Goal: Task Accomplishment & Management: Manage account settings

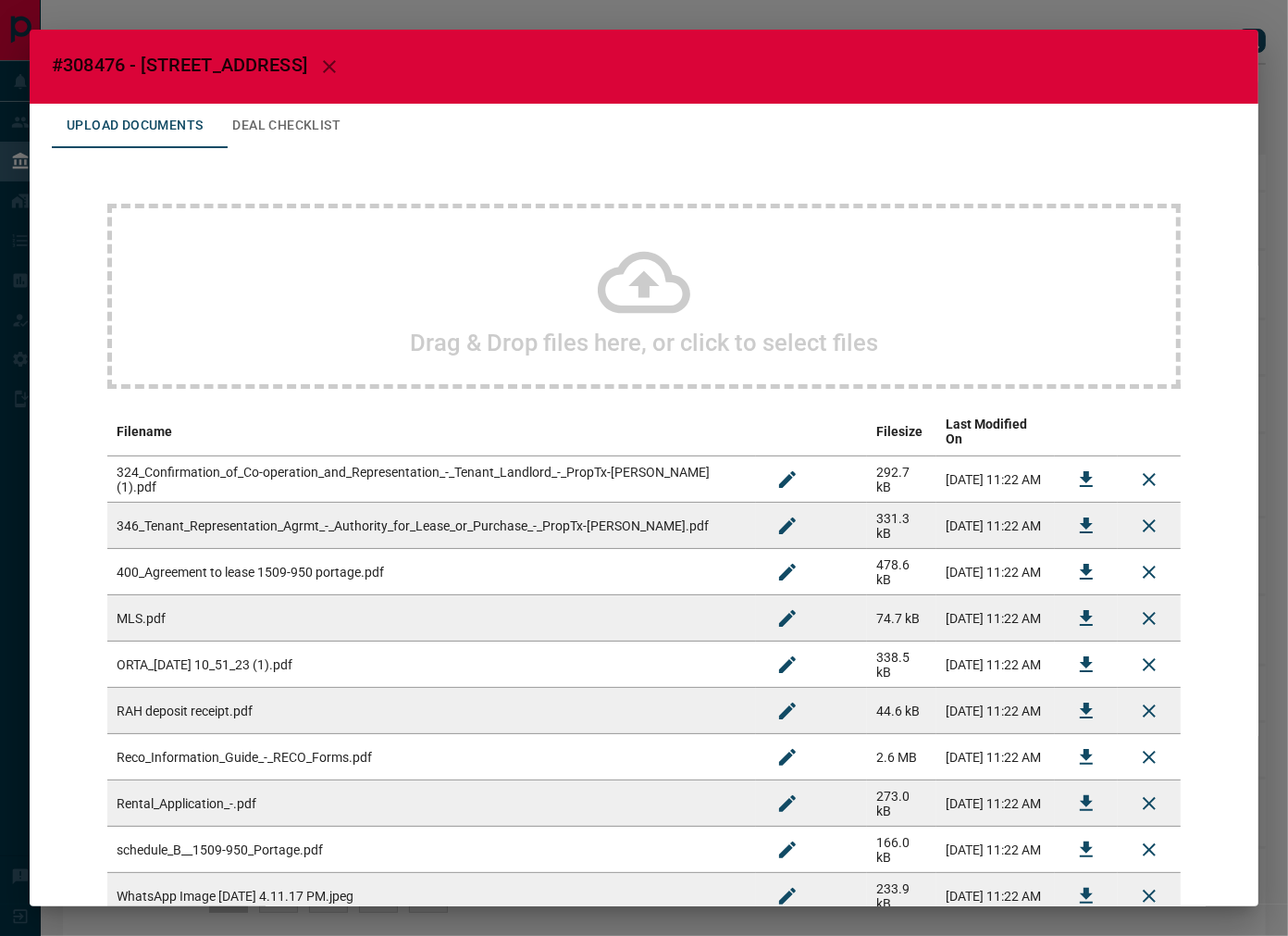
click at [115, 60] on span "#308476 - [STREET_ADDRESS]" at bounding box center [179, 64] width 255 height 22
copy span "308476"
click at [1079, 564] on icon "Download" at bounding box center [1086, 571] width 13 height 15
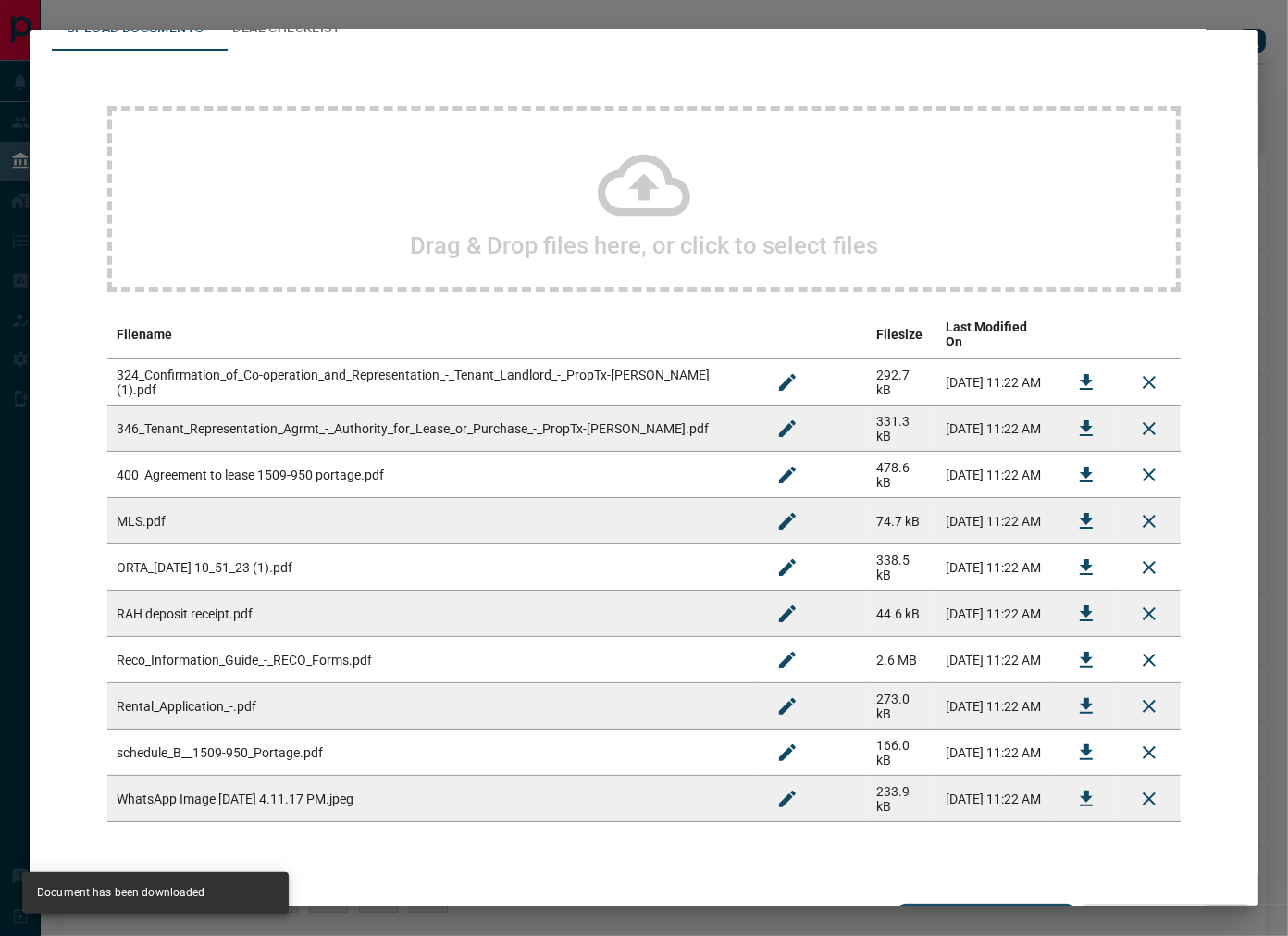
scroll to position [118, 0]
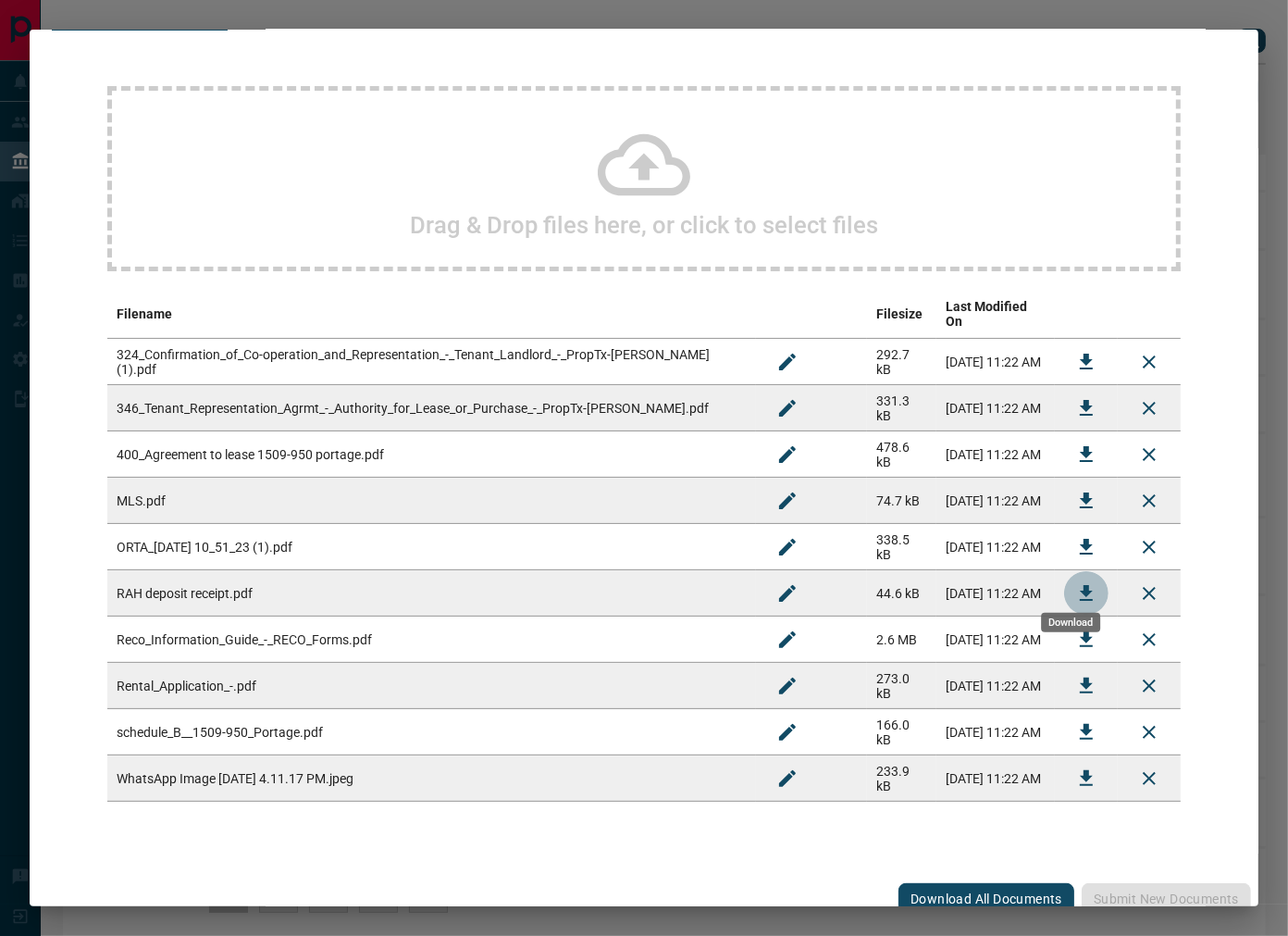
click at [1076, 582] on icon "Download" at bounding box center [1086, 592] width 22 height 22
click at [1079, 724] on icon "Download" at bounding box center [1086, 731] width 13 height 15
click at [1076, 350] on icon "Download" at bounding box center [1086, 361] width 22 height 22
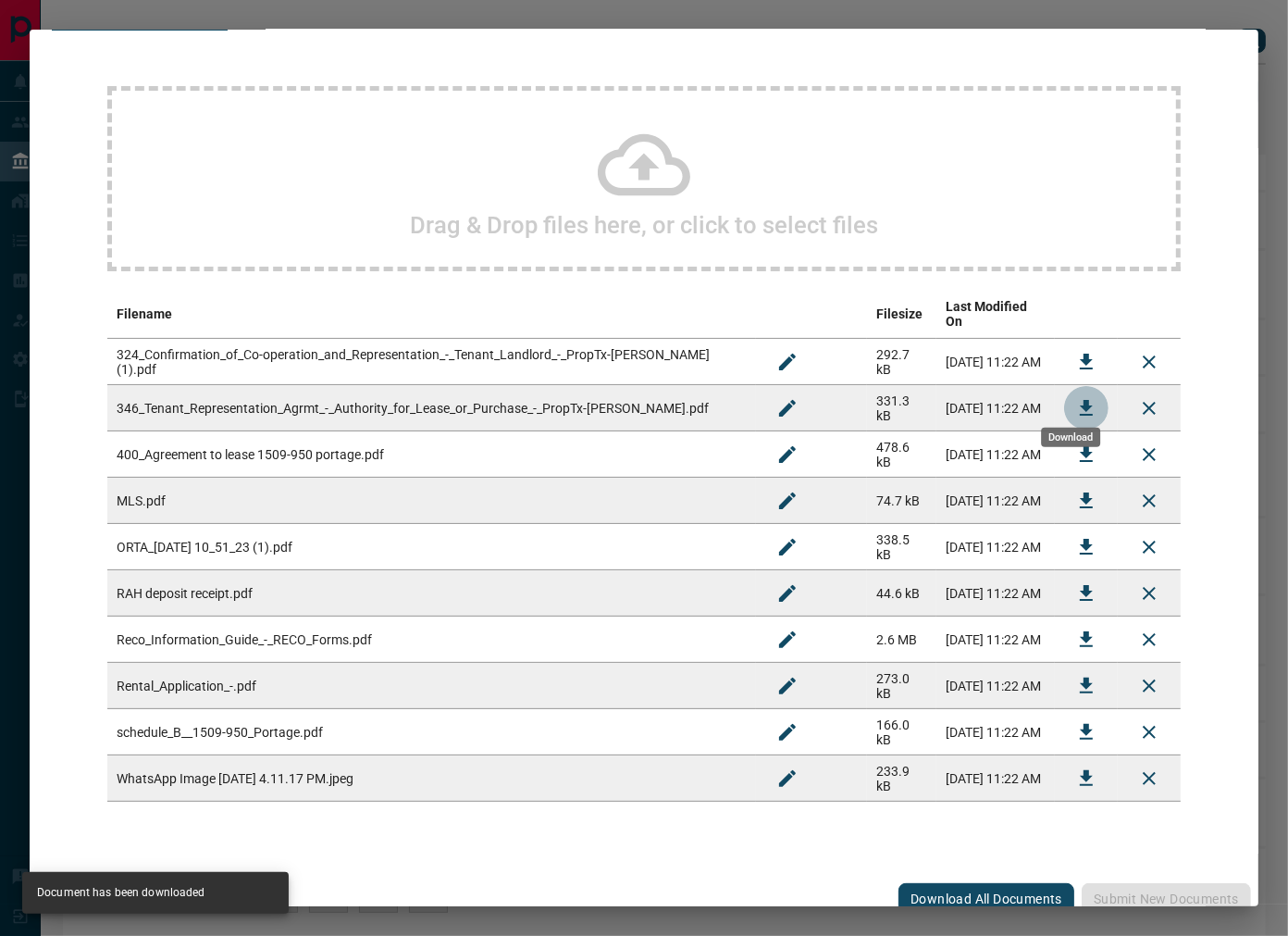
click at [1064, 386] on button "Download" at bounding box center [1086, 408] width 44 height 44
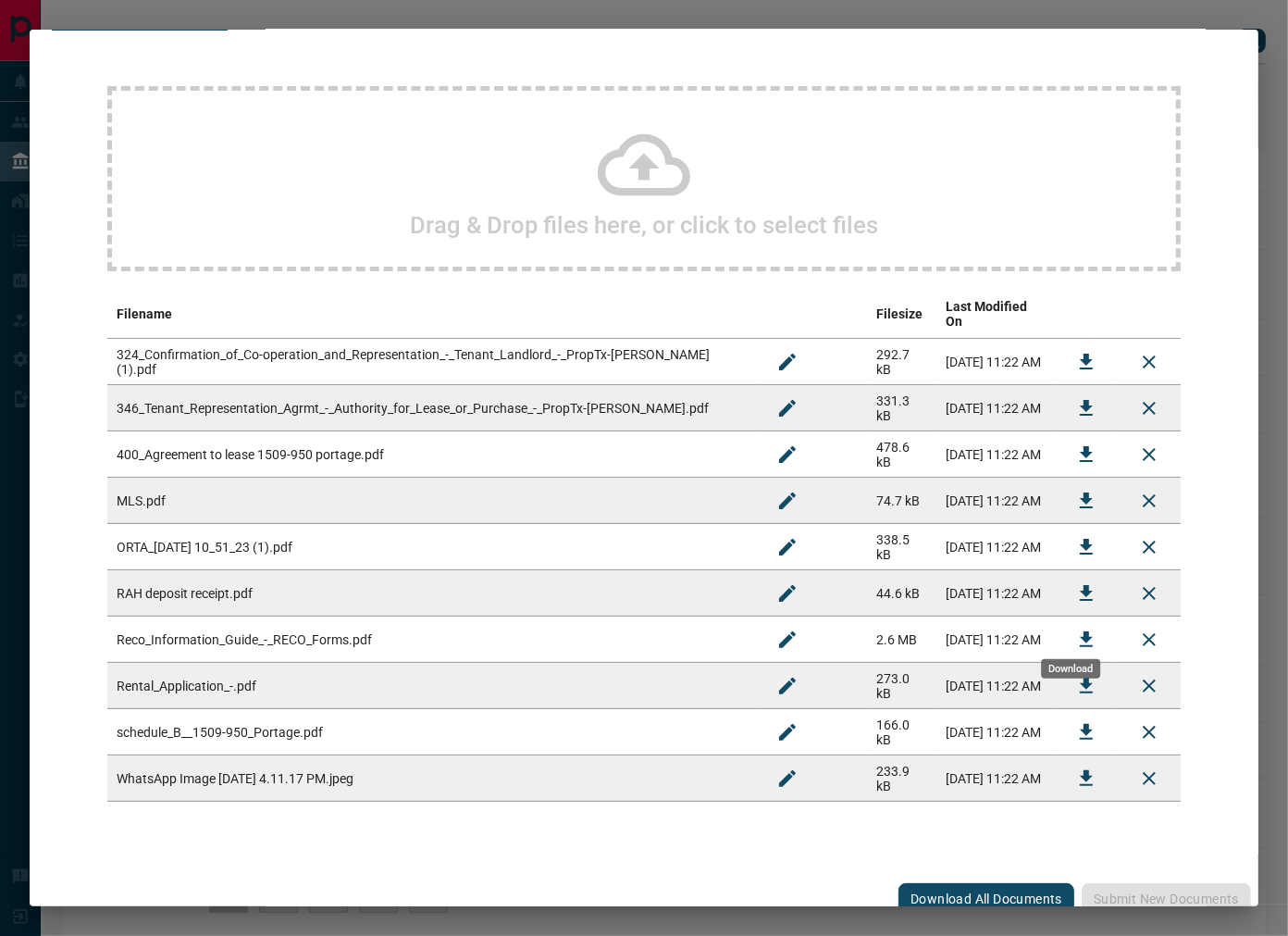
click at [1076, 629] on icon "Download" at bounding box center [1086, 639] width 22 height 22
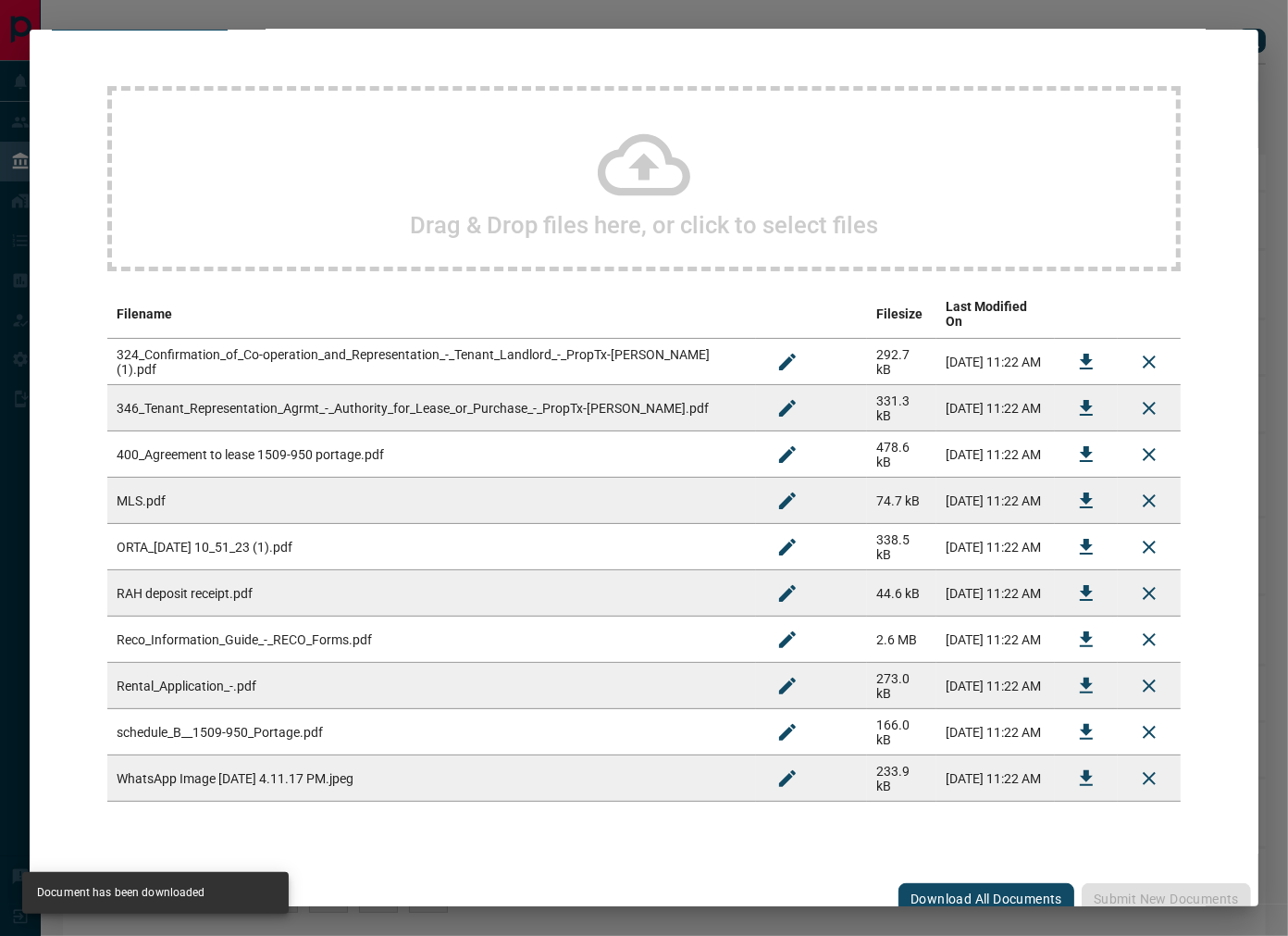
scroll to position [0, 0]
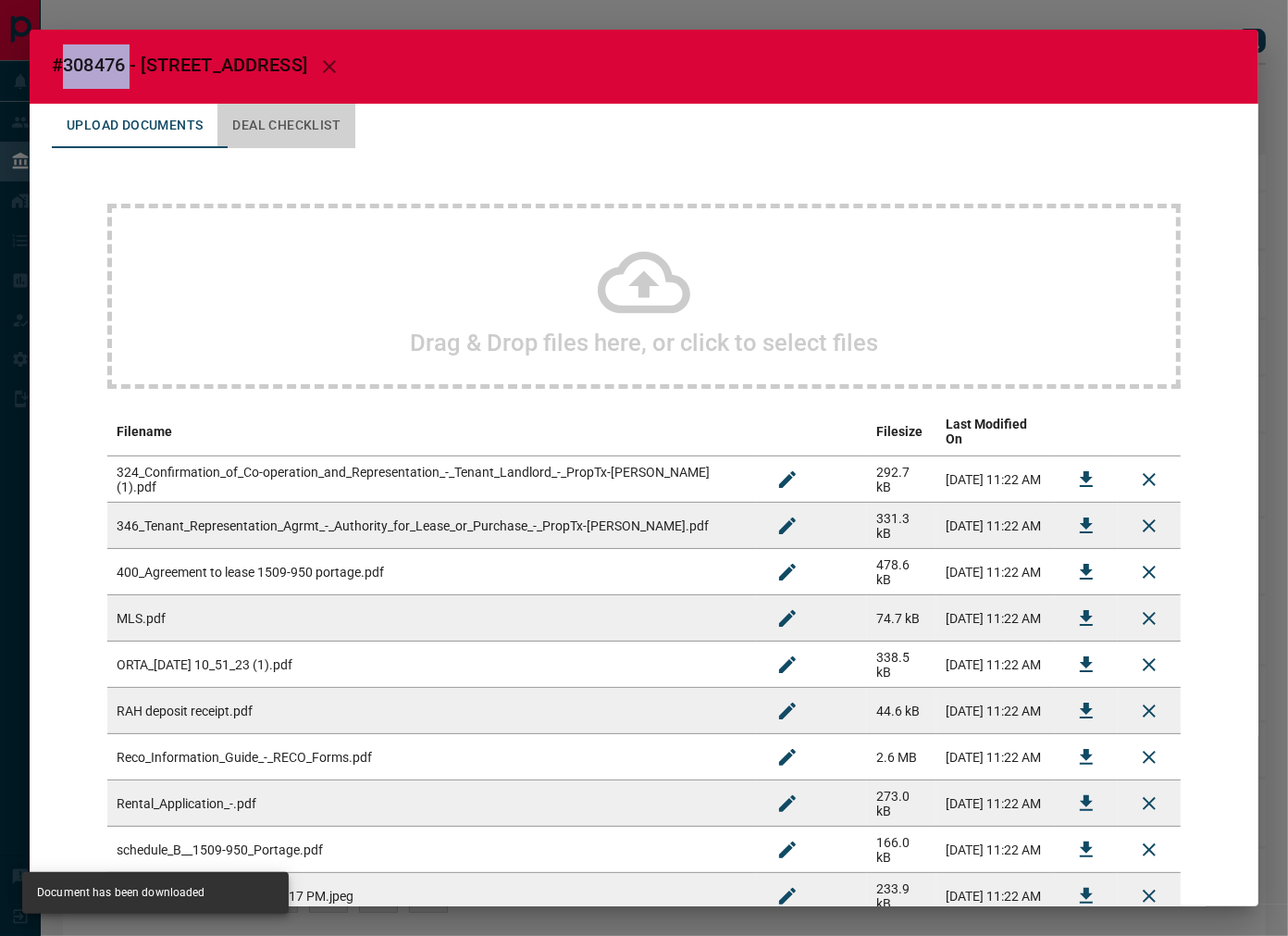
click at [271, 134] on button "Deal Checklist" at bounding box center [286, 125] width 138 height 44
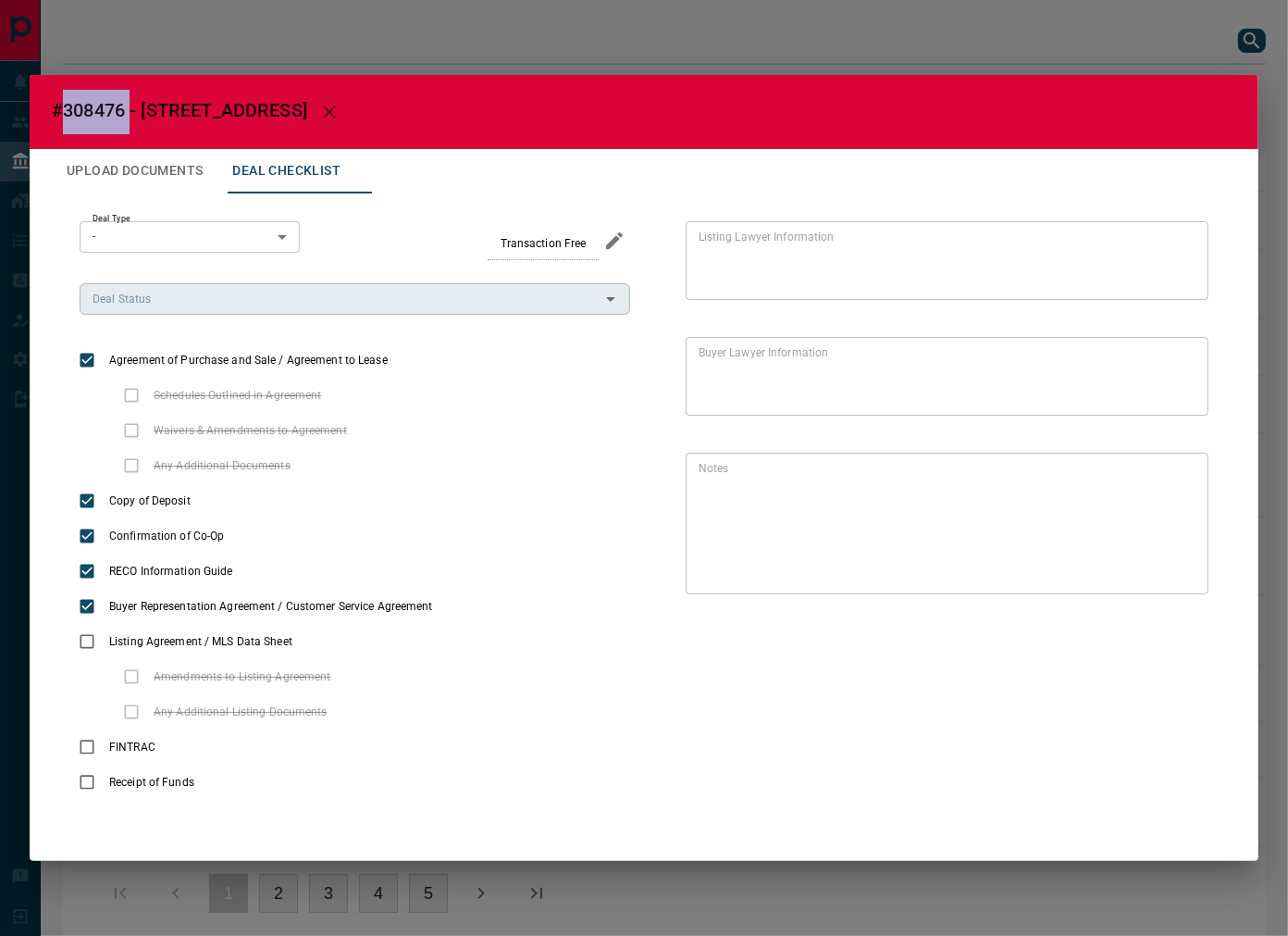
click at [167, 309] on div "Deal Status" at bounding box center [354, 299] width 550 height 32
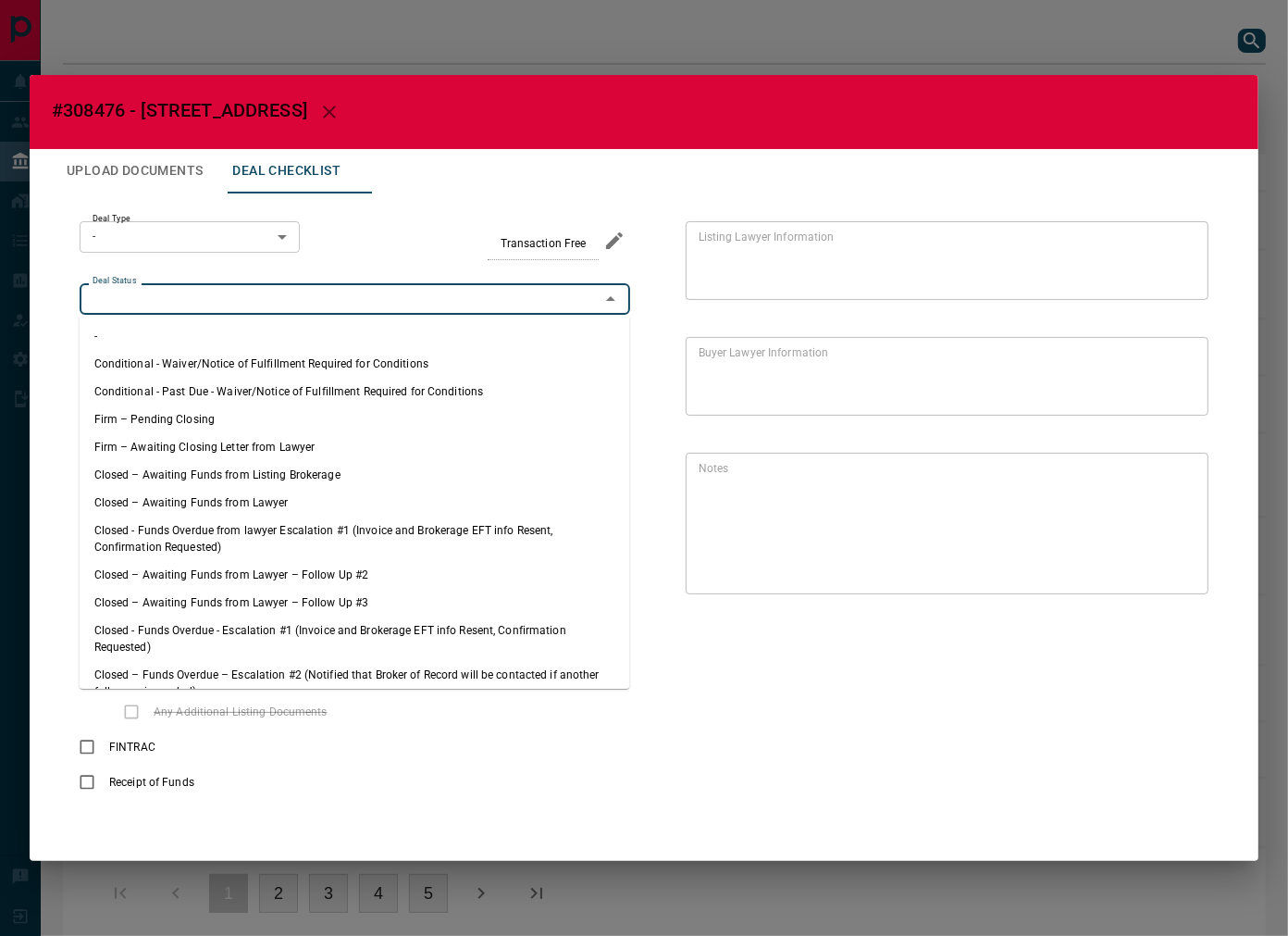
click at [210, 409] on li "Firm – Pending Closing" at bounding box center [354, 419] width 550 height 28
type input "**********"
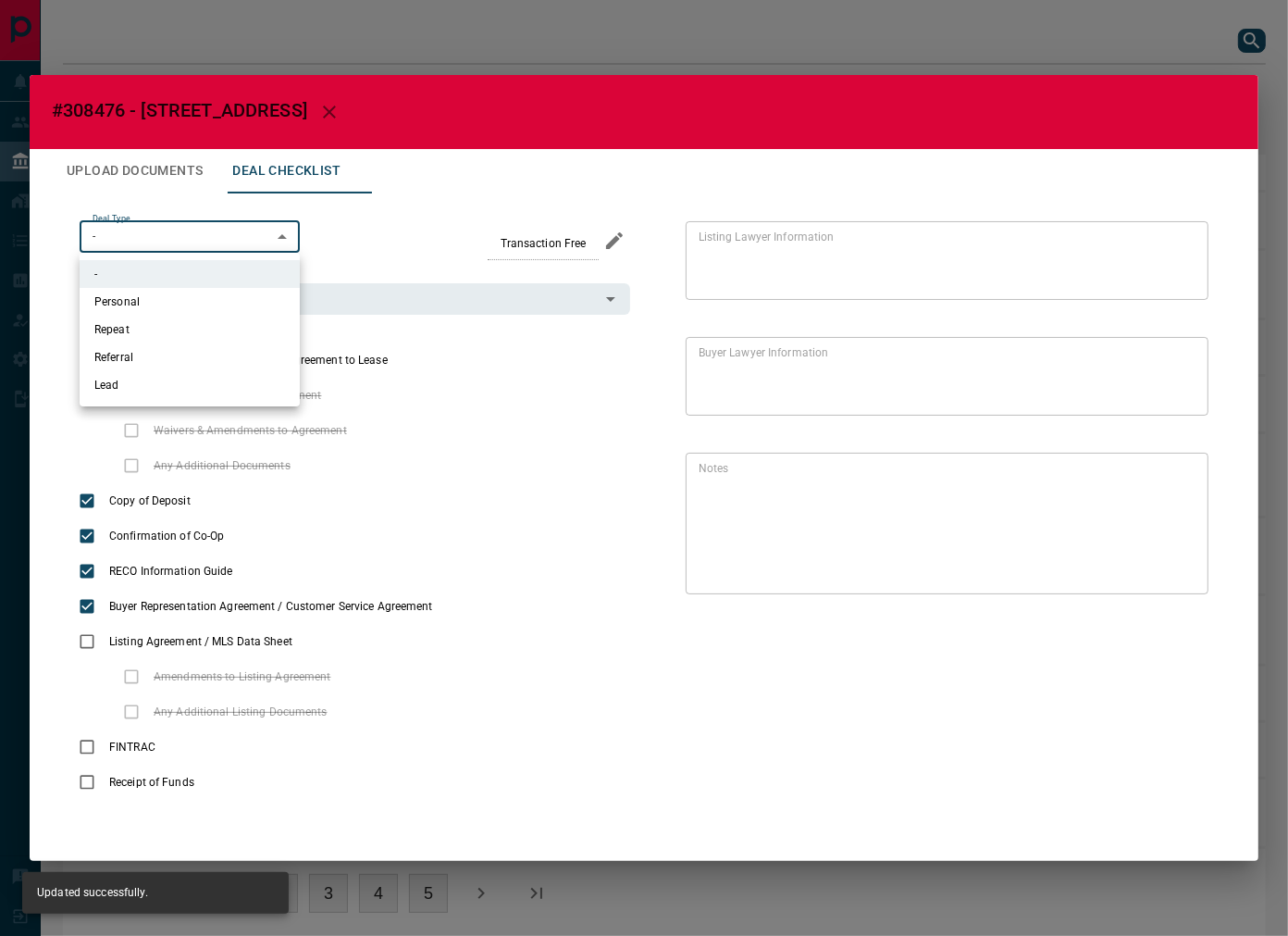
click at [200, 230] on body "Lead Transfers Leads Deals Listings Campaigns Quota Rules Agent Quotas Admin Mo…" at bounding box center [644, 478] width 1288 height 956
click at [206, 409] on div at bounding box center [644, 468] width 1288 height 936
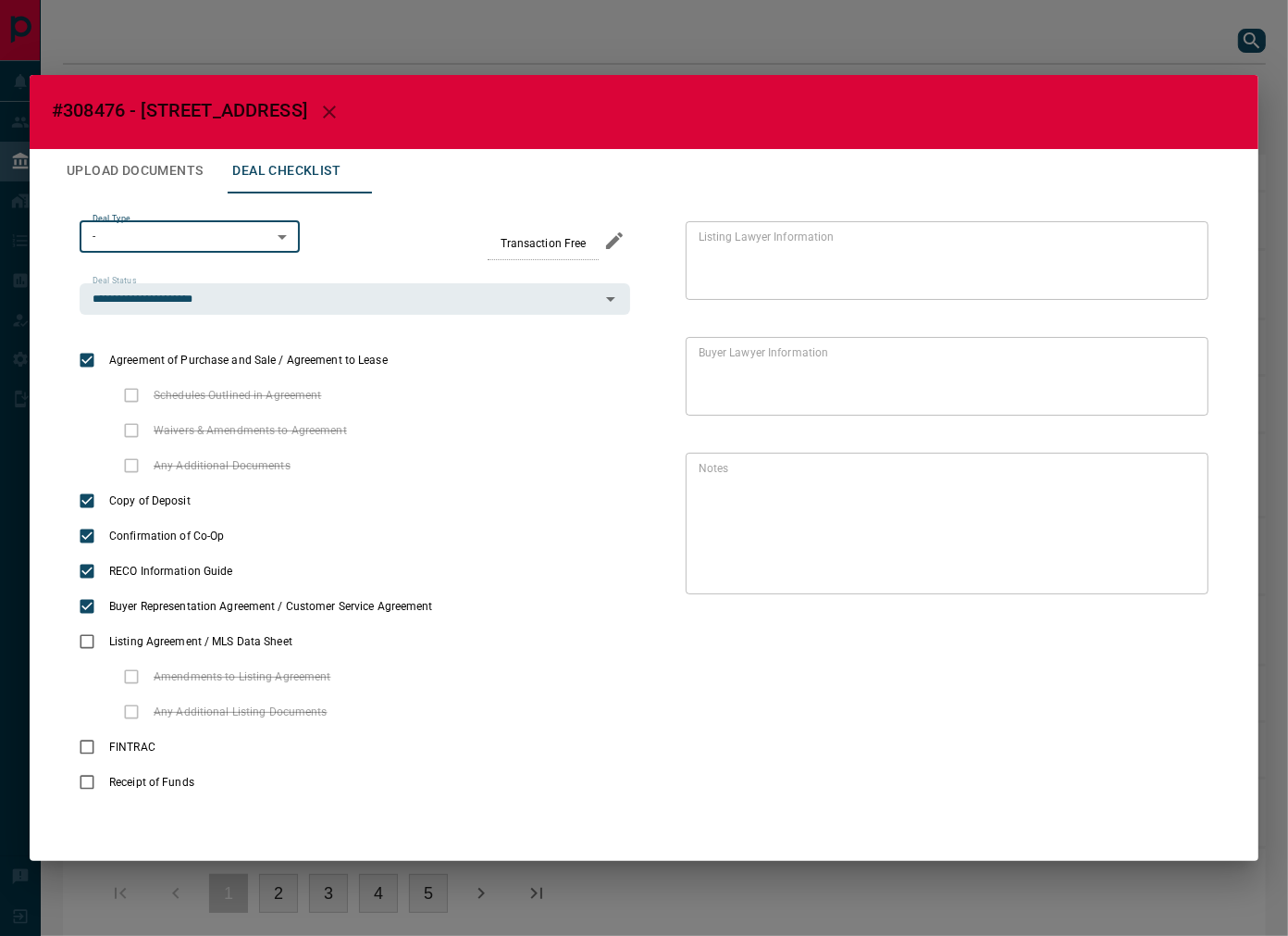
click at [206, 391] on span "Schedules Outlined in Agreement" at bounding box center [238, 394] width 178 height 16
click at [260, 234] on body "Lead Transfers Leads Deals Listings Campaigns Quota Rules Agent Quotas Admin Mo…" at bounding box center [644, 478] width 1288 height 956
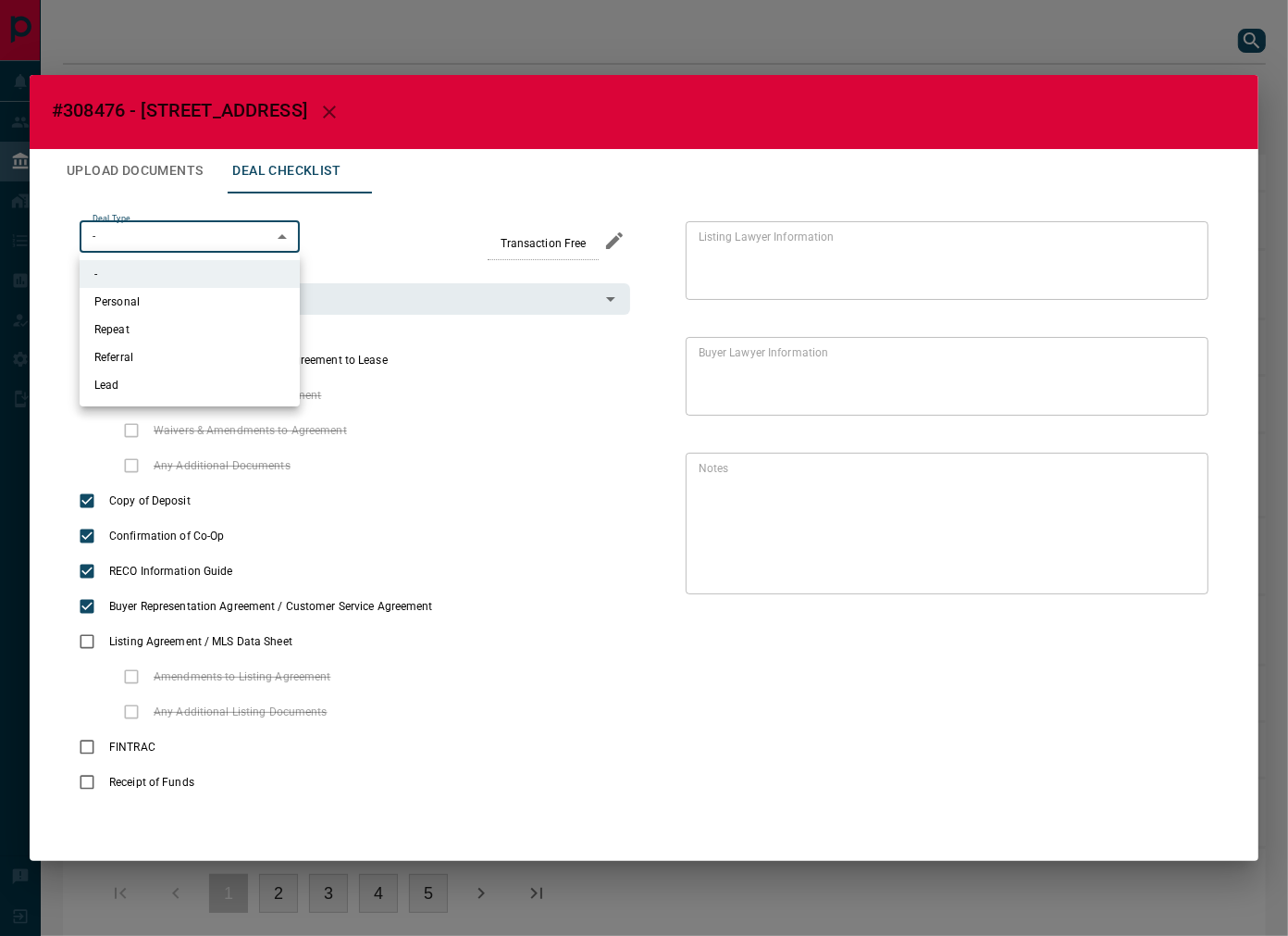
click at [159, 390] on li "Lead" at bounding box center [189, 385] width 220 height 28
type input "*"
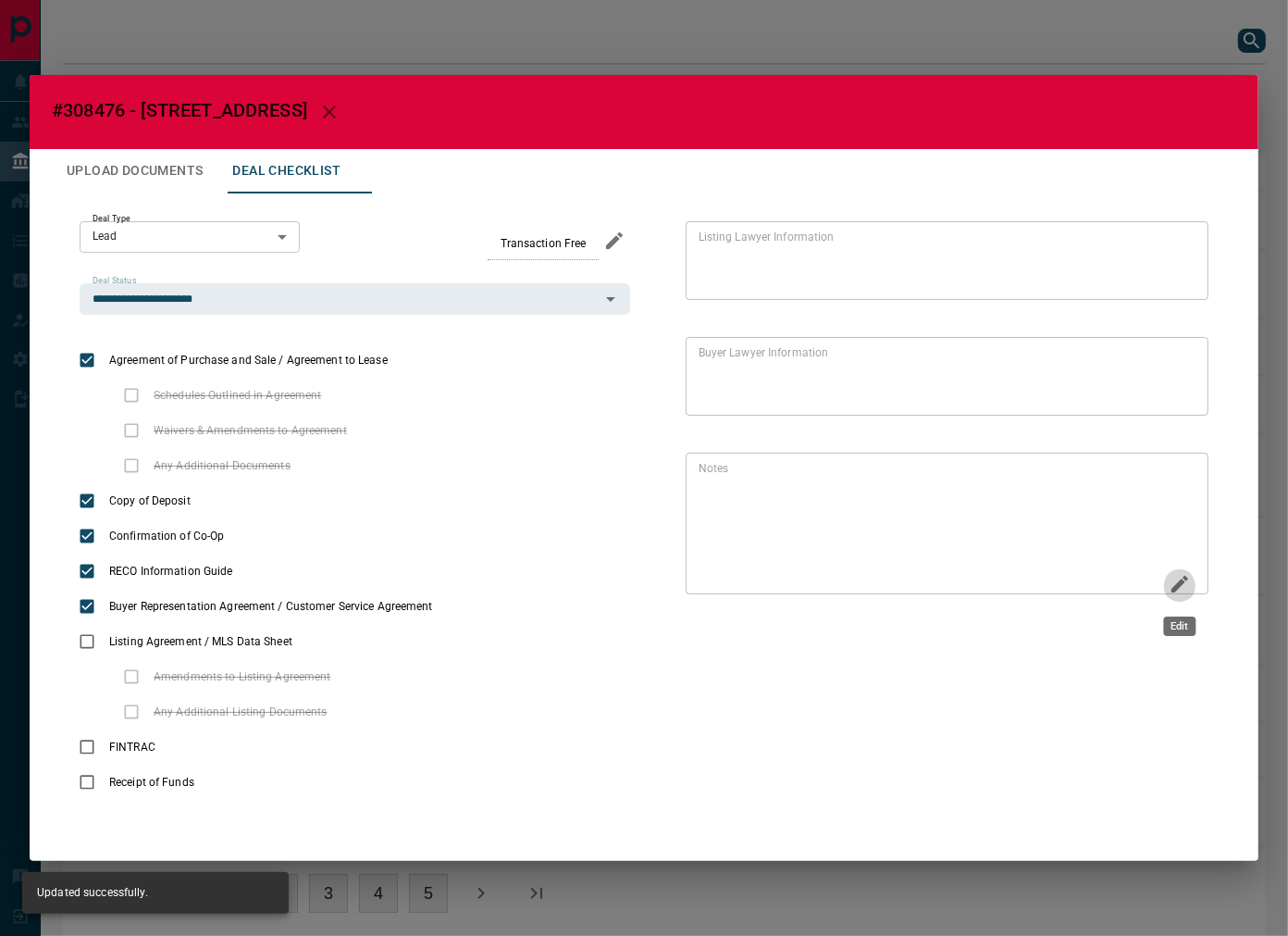
click at [1177, 587] on icon "Edit" at bounding box center [1179, 583] width 16 height 16
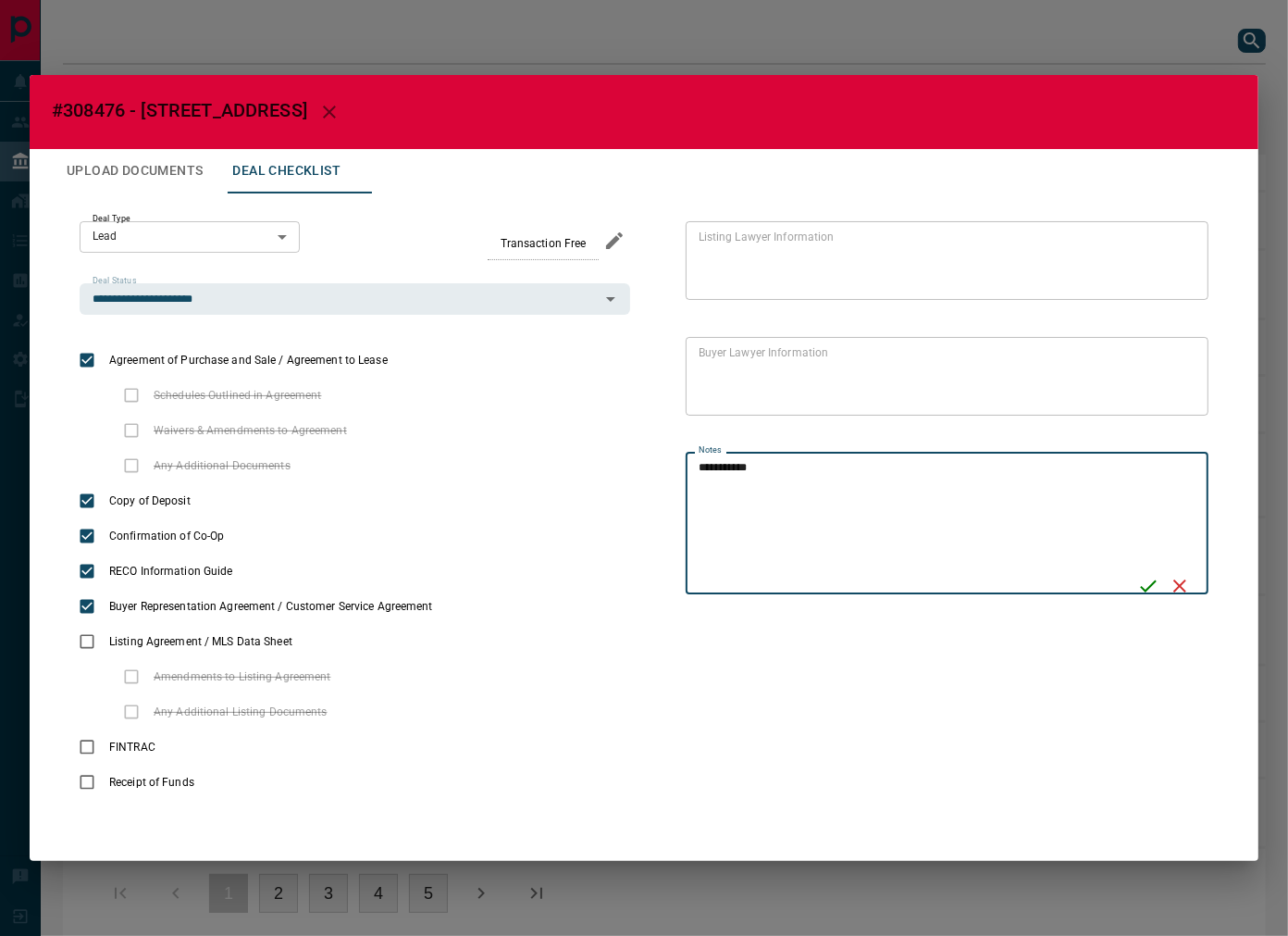
type textarea "**********"
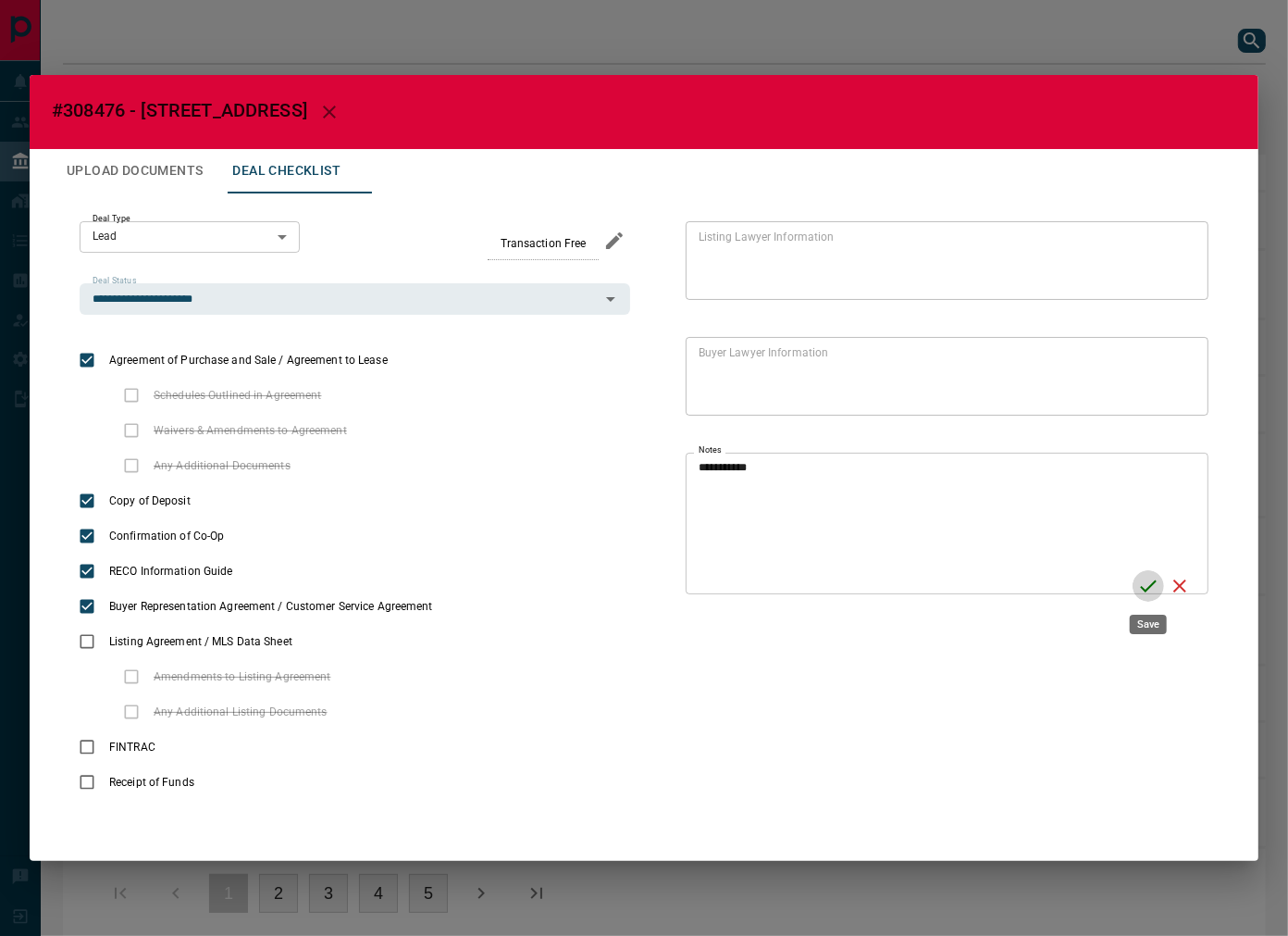
click at [1140, 578] on icon "Save" at bounding box center [1147, 585] width 22 height 22
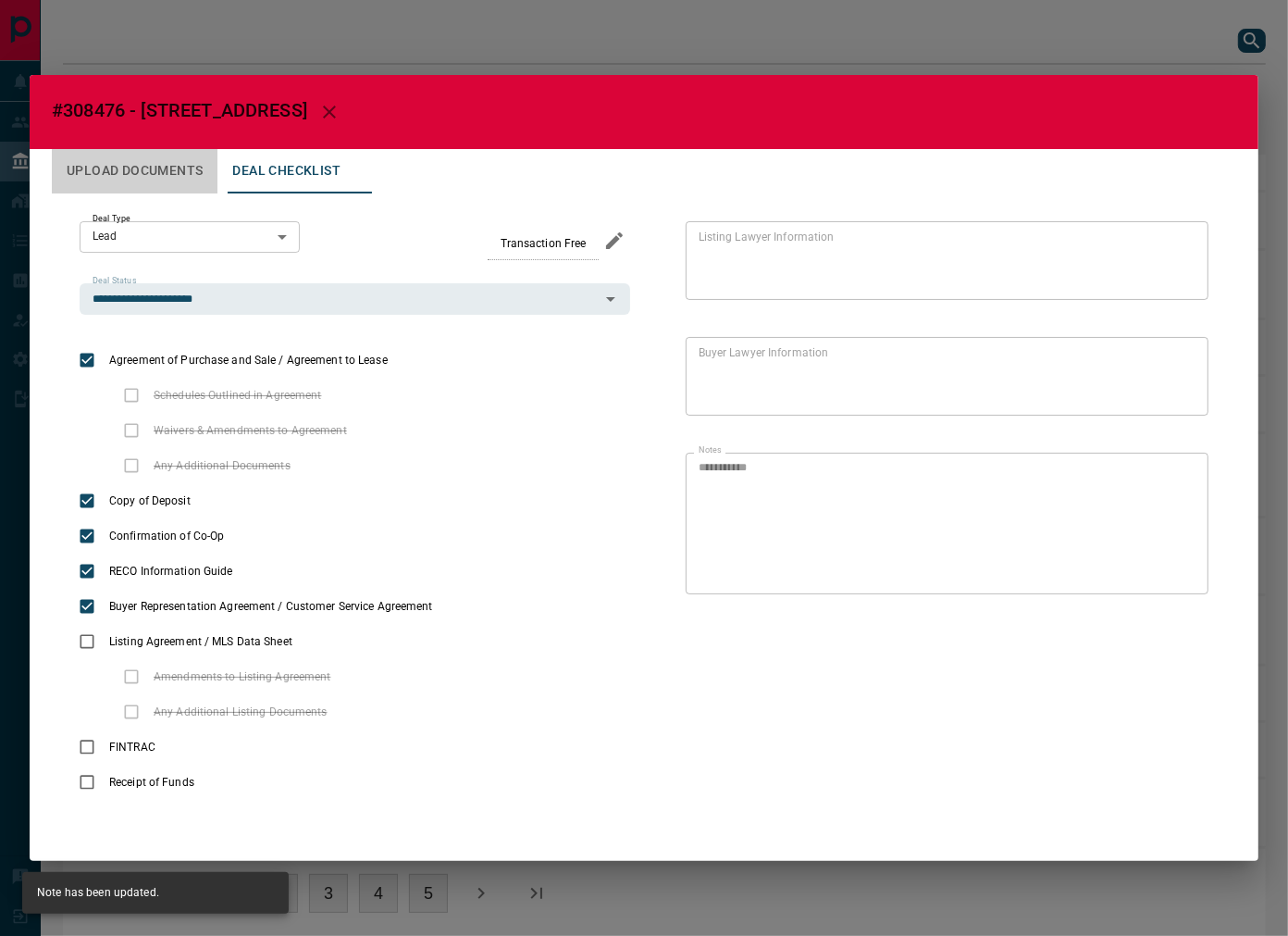
click at [181, 176] on button "Upload Documents" at bounding box center [134, 171] width 166 height 44
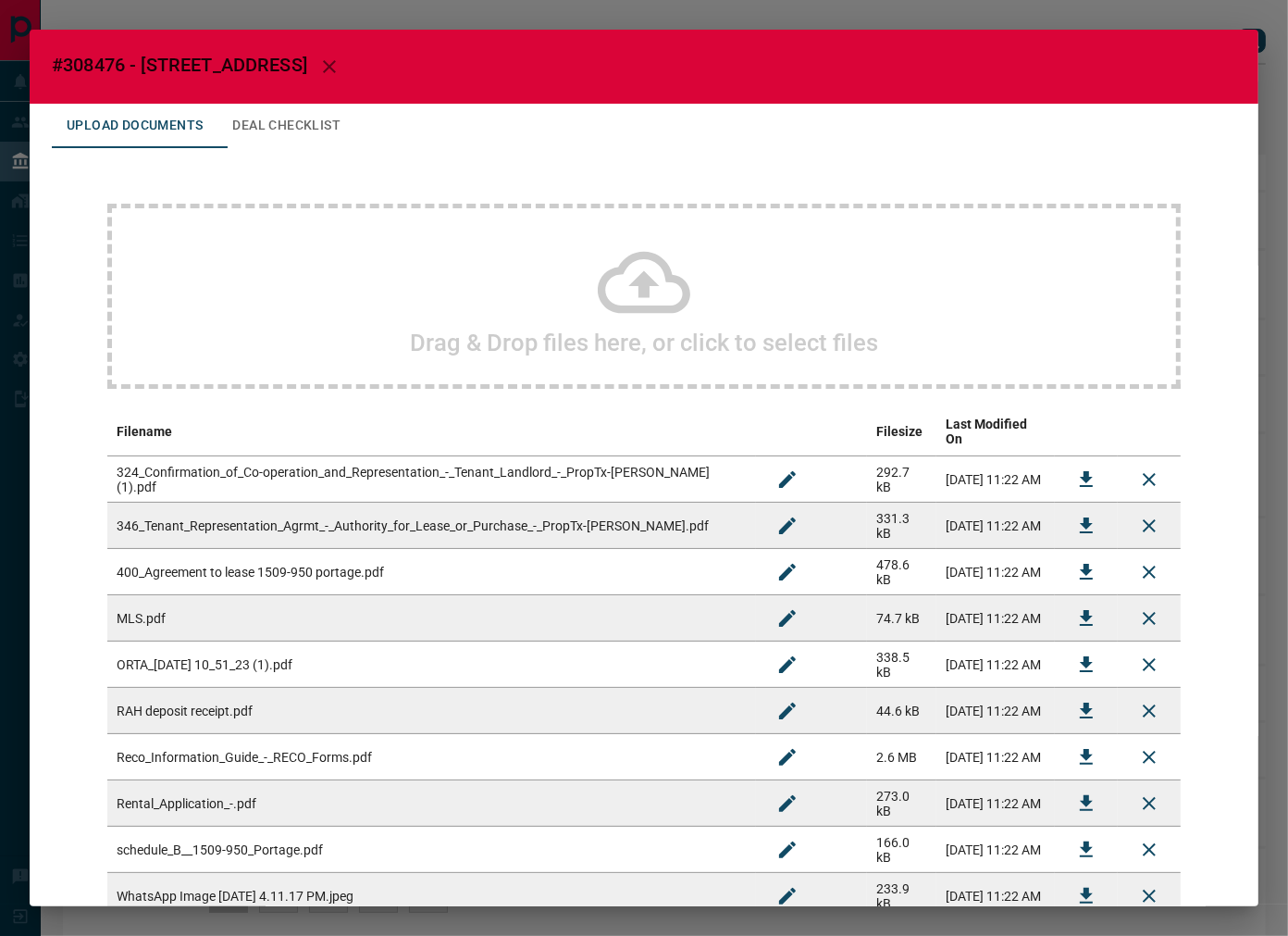
click at [387, 318] on div "Drag & Drop files here, or click to select files" at bounding box center [644, 296] width 1074 height 185
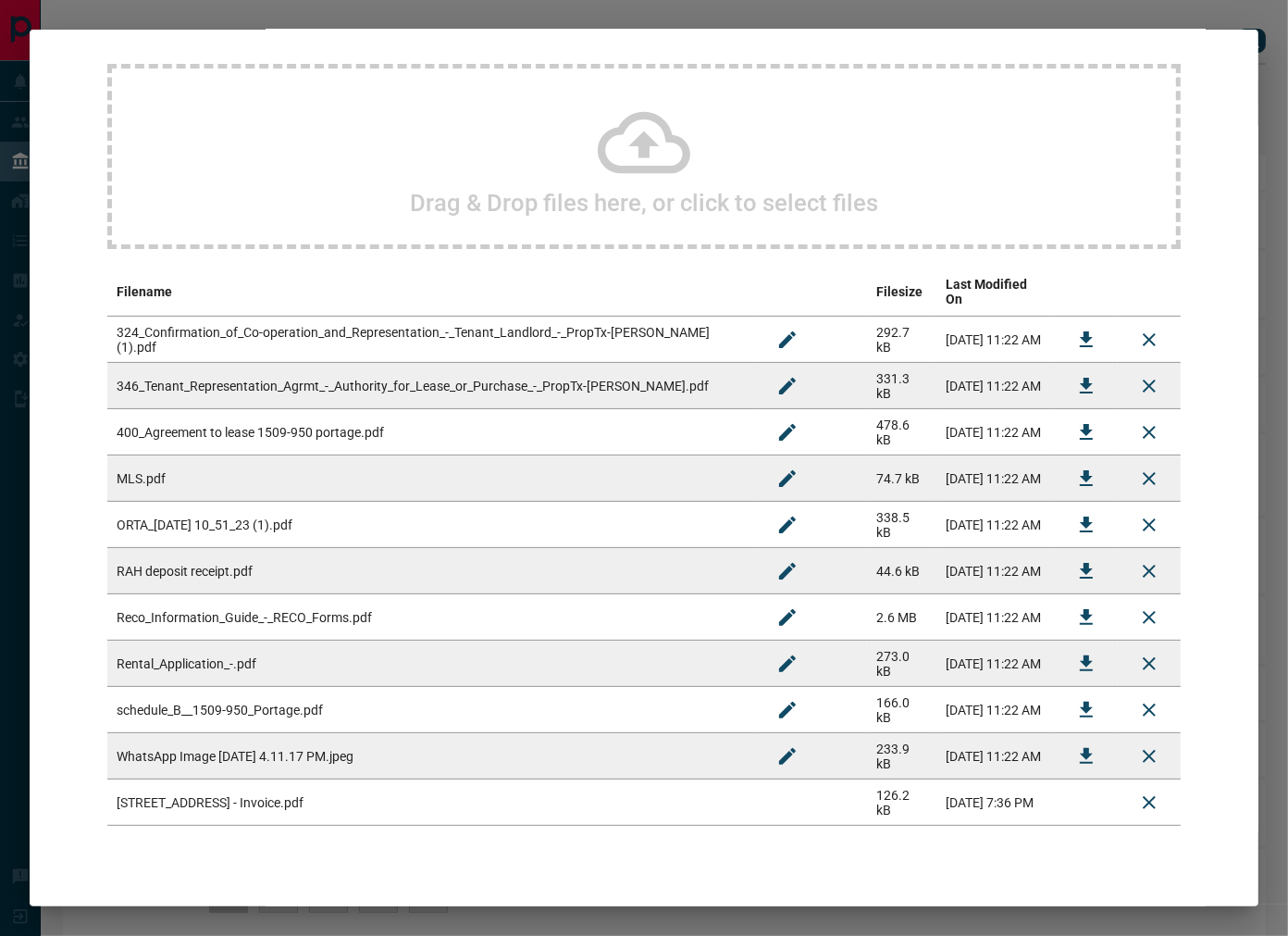
scroll to position [164, 0]
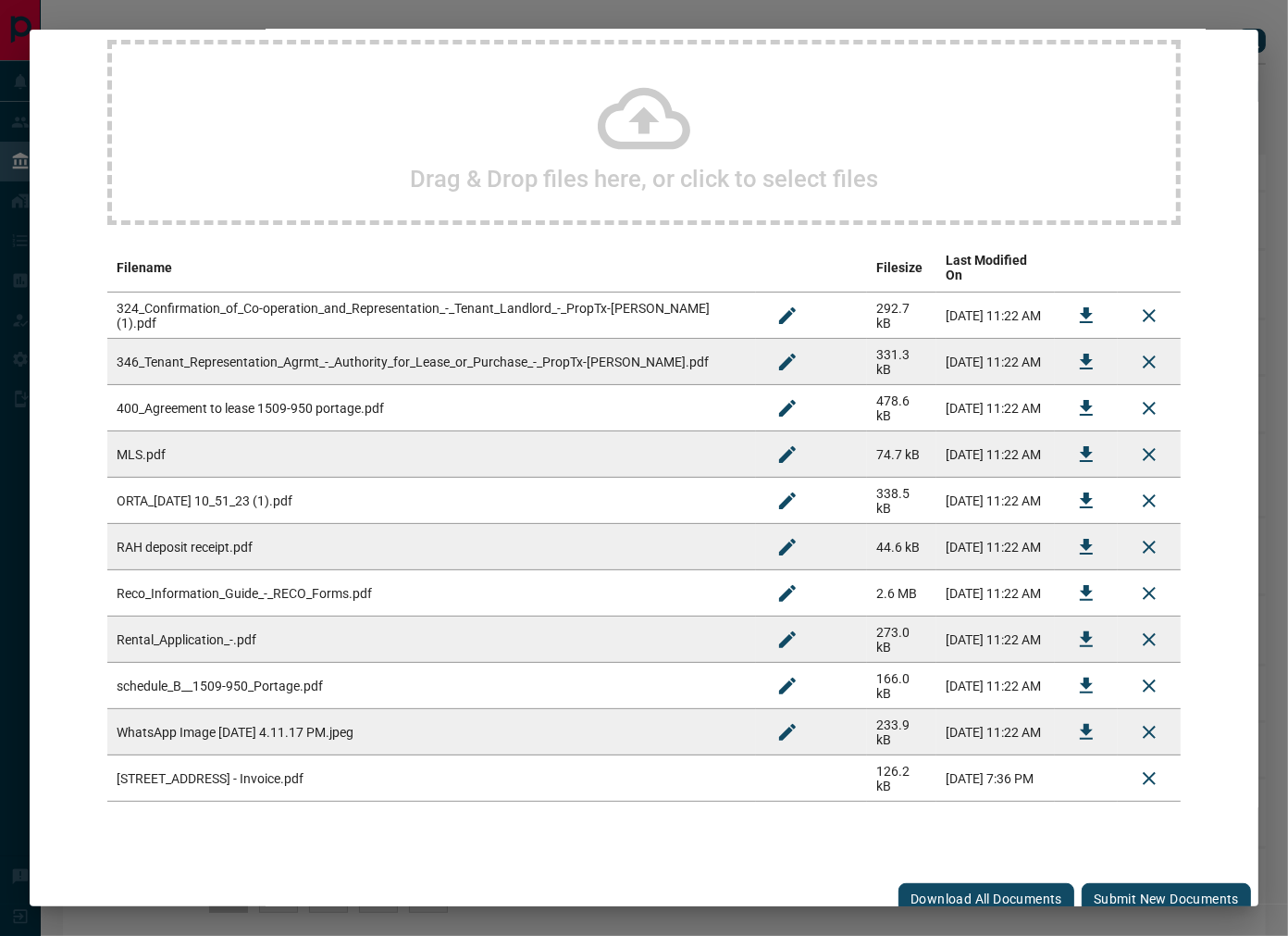
click at [1134, 882] on button "Submit new documents" at bounding box center [1166, 898] width 169 height 32
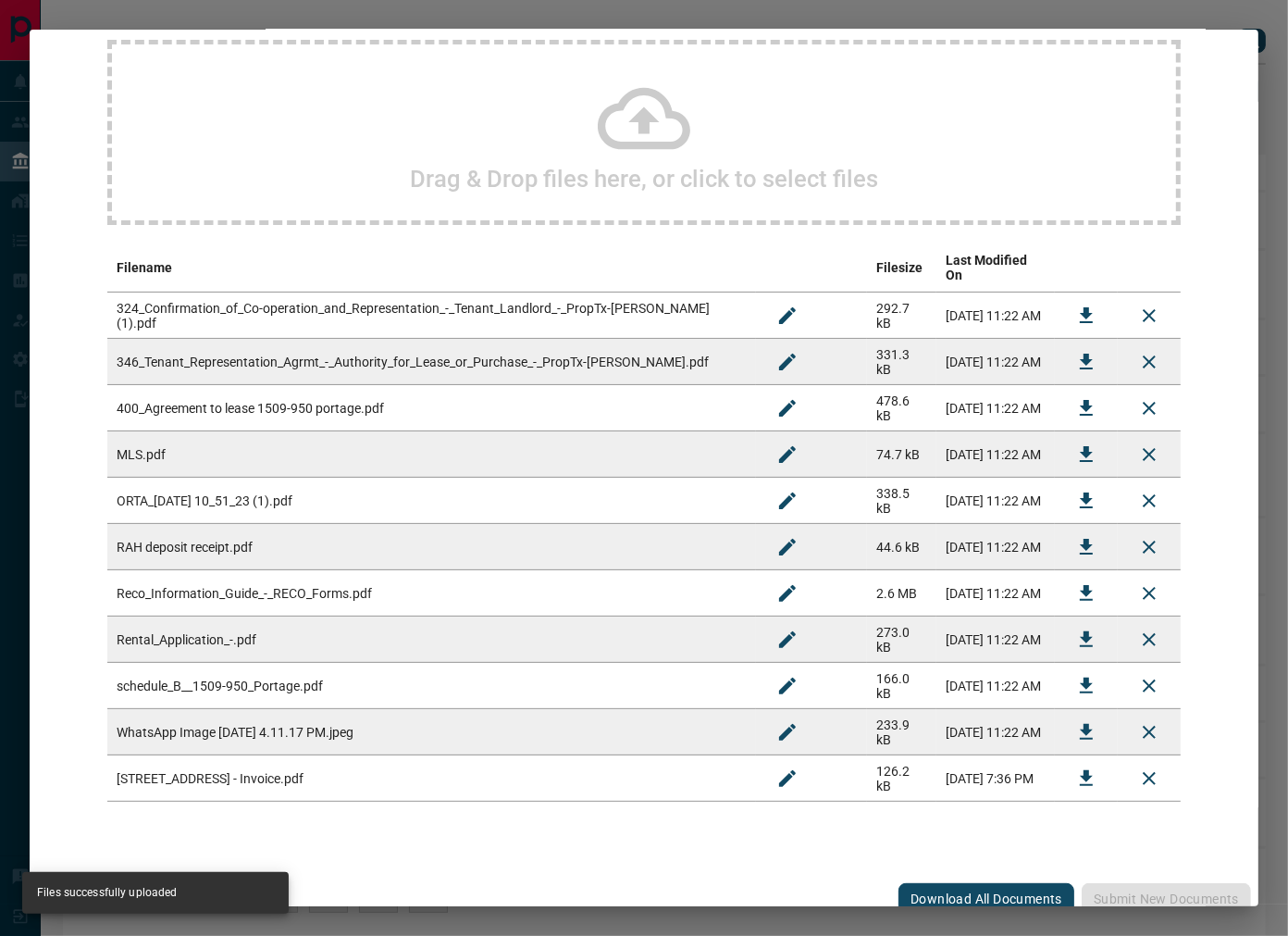
scroll to position [0, 0]
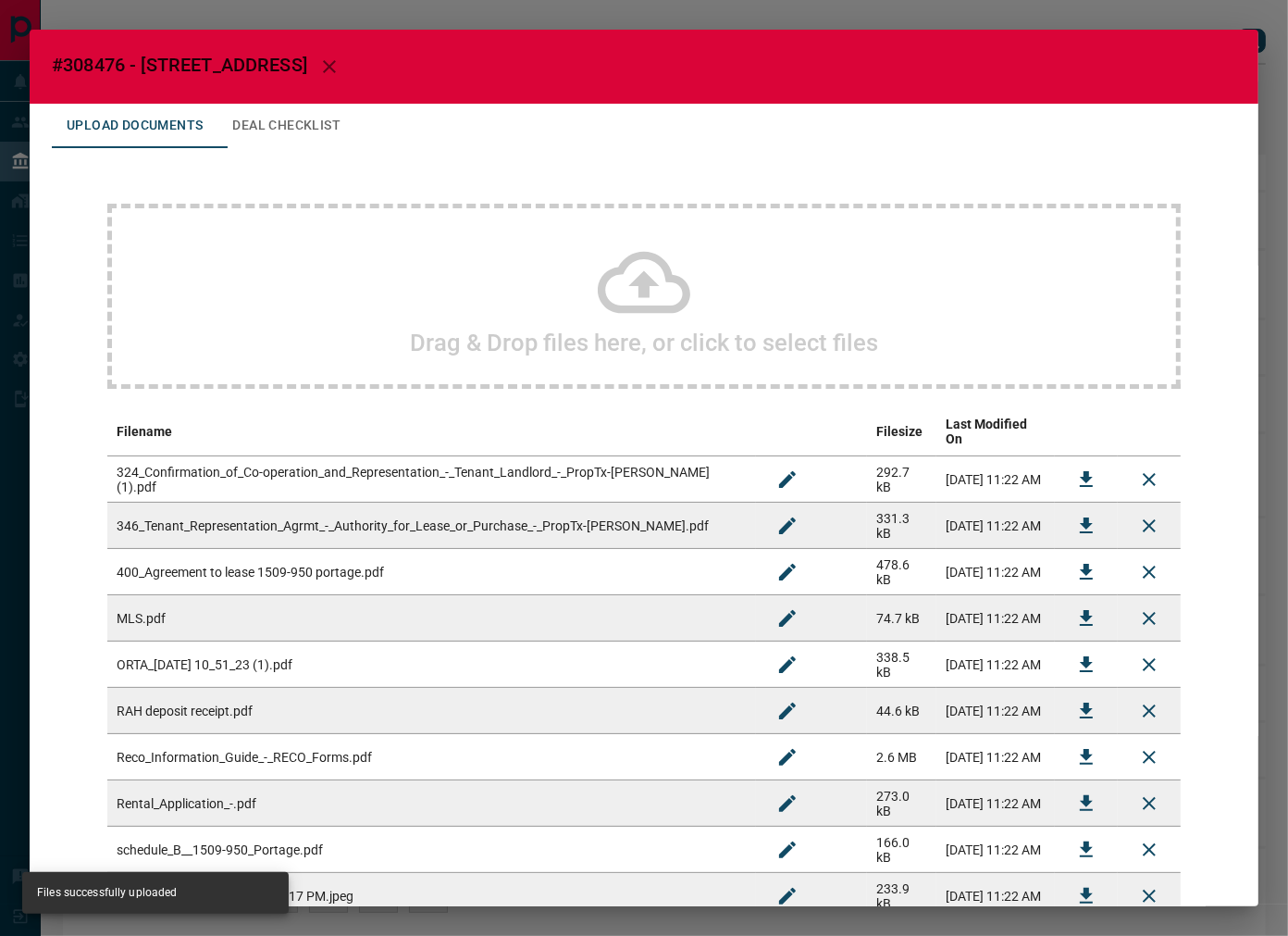
click at [289, 103] on button "Deal Checklist" at bounding box center [286, 125] width 138 height 44
